Goal: Information Seeking & Learning: Learn about a topic

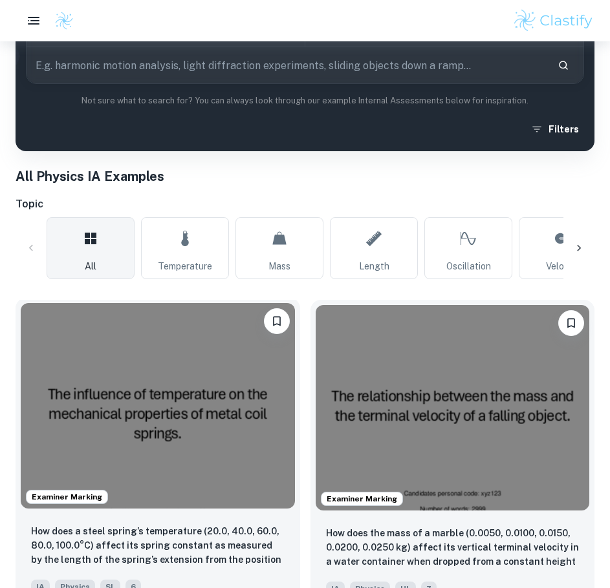
scroll to position [259, 0]
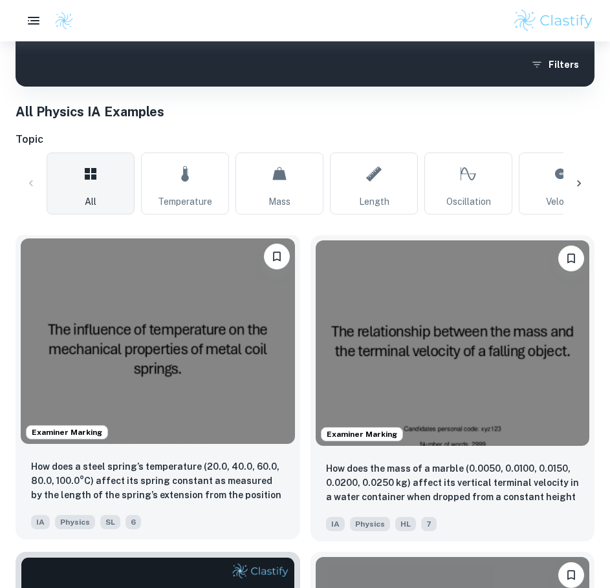
click at [175, 316] on img at bounding box center [158, 342] width 274 height 206
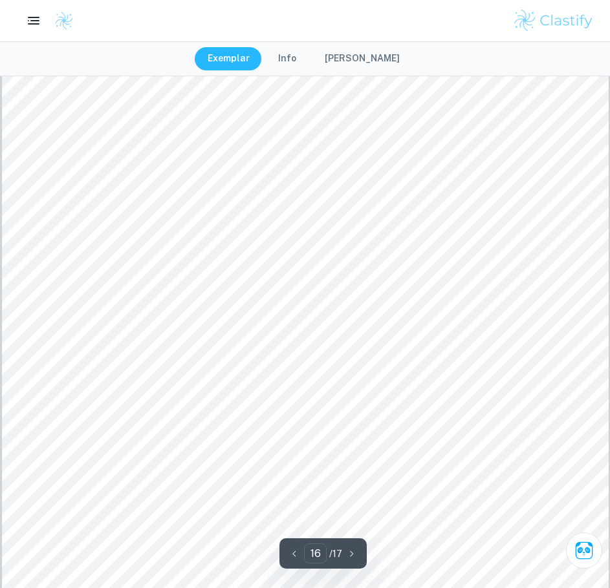
scroll to position [13383, 0]
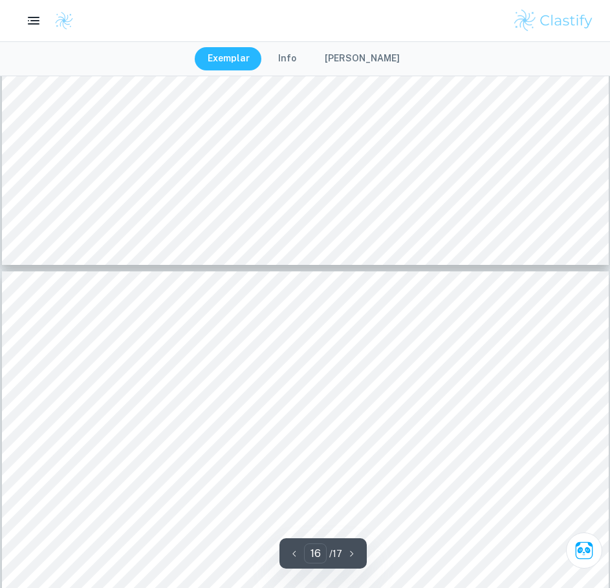
type input "15"
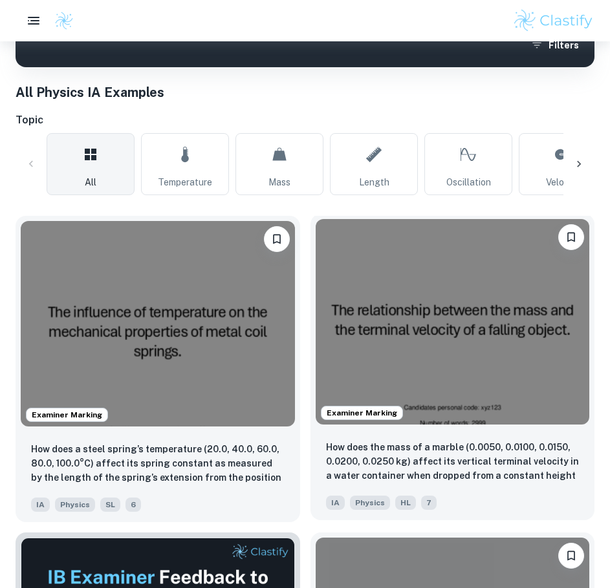
scroll to position [323, 0]
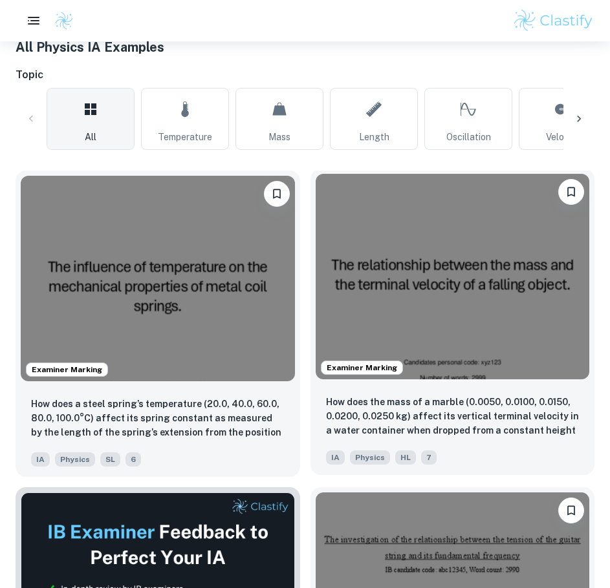
click at [411, 267] on img at bounding box center [453, 277] width 274 height 206
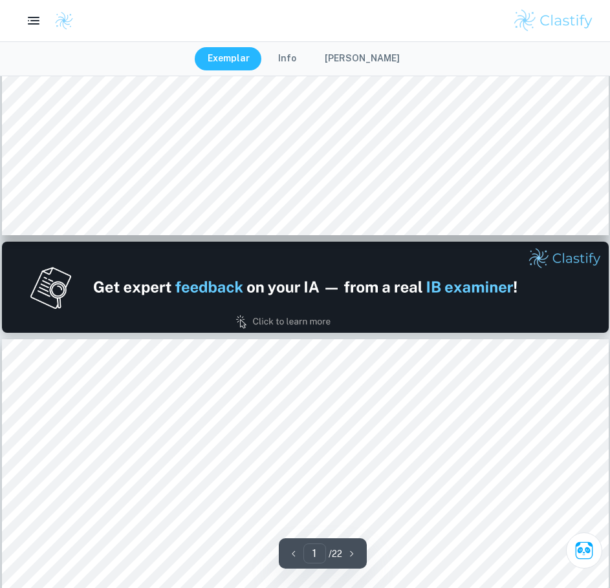
scroll to position [970, 0]
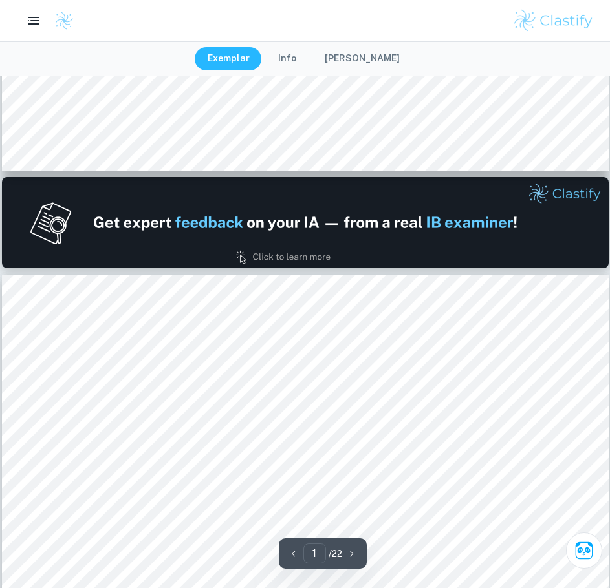
type input "2"
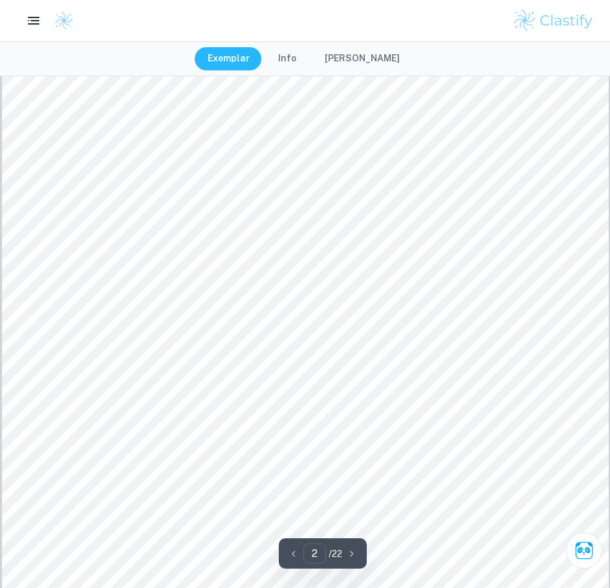
scroll to position [1358, 0]
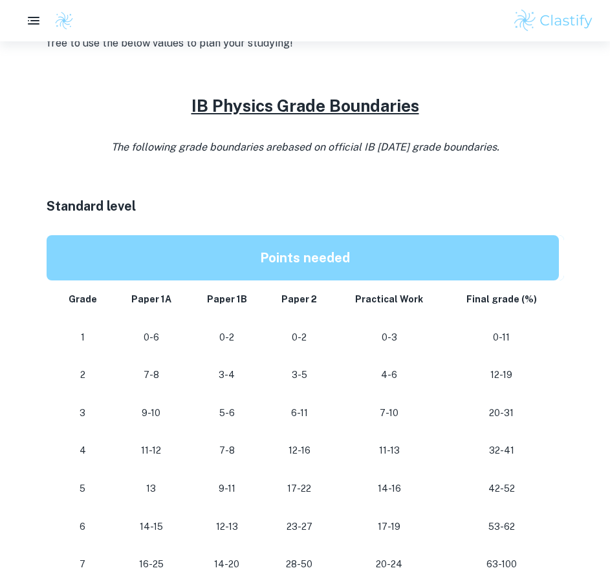
scroll to position [500, 0]
